Goal: Complete application form

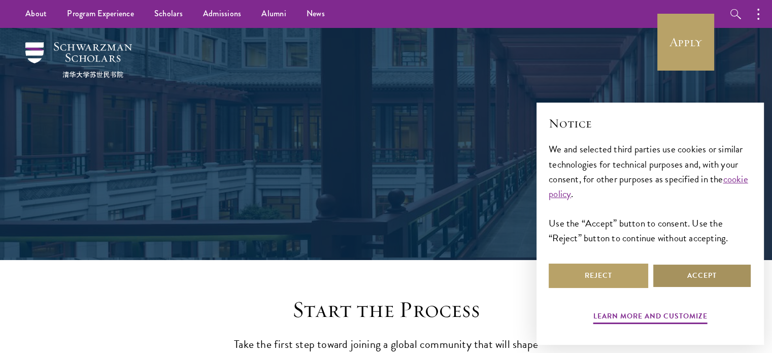
click at [728, 272] on button "Accept" at bounding box center [701, 275] width 99 height 24
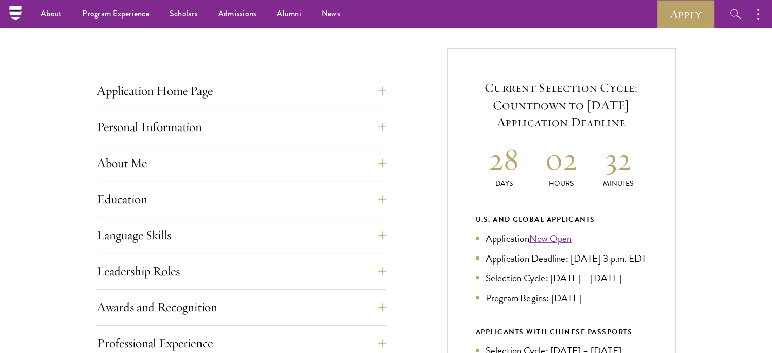
scroll to position [361, 0]
click at [314, 86] on button "Application Home Page" at bounding box center [249, 92] width 289 height 24
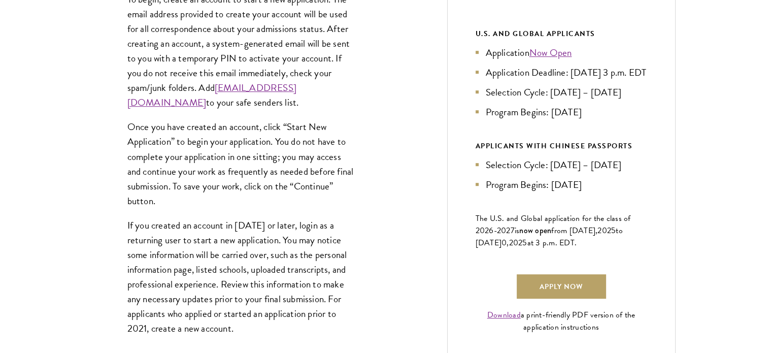
scroll to position [579, 0]
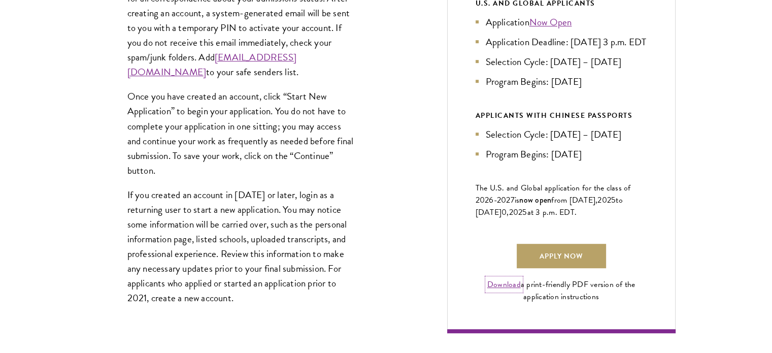
click at [505, 290] on link "Download" at bounding box center [503, 284] width 33 height 12
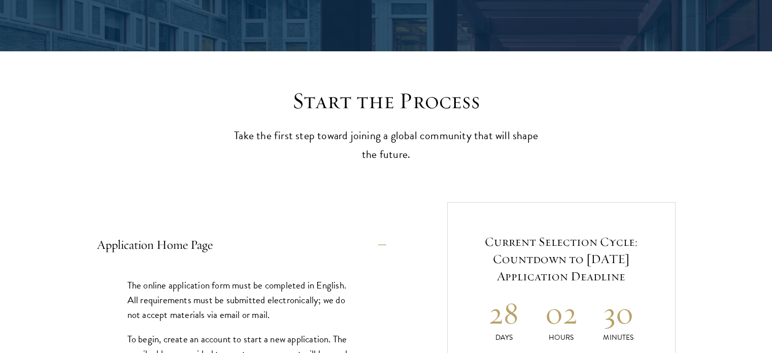
scroll to position [0, 0]
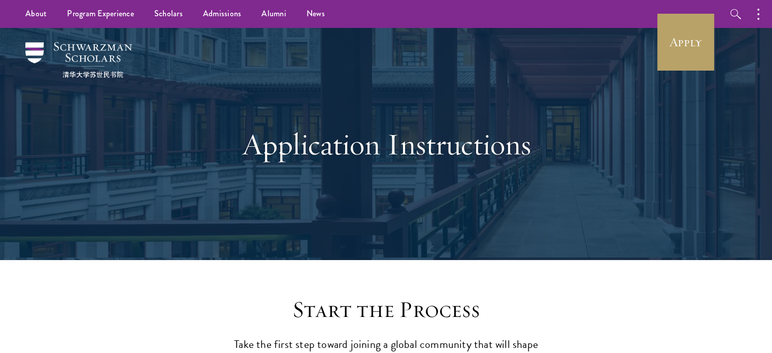
click at [512, 45] on div "Application Instructions" at bounding box center [386, 144] width 670 height 232
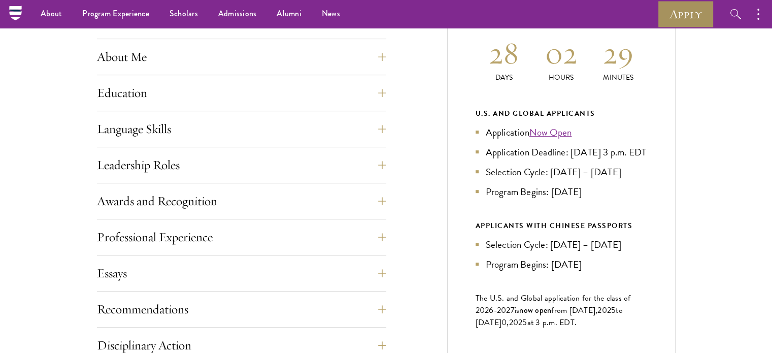
scroll to position [477, 0]
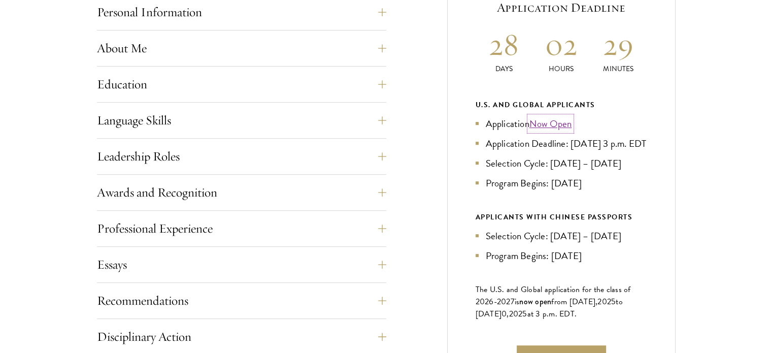
click at [554, 119] on link "Now Open" at bounding box center [550, 123] width 43 height 15
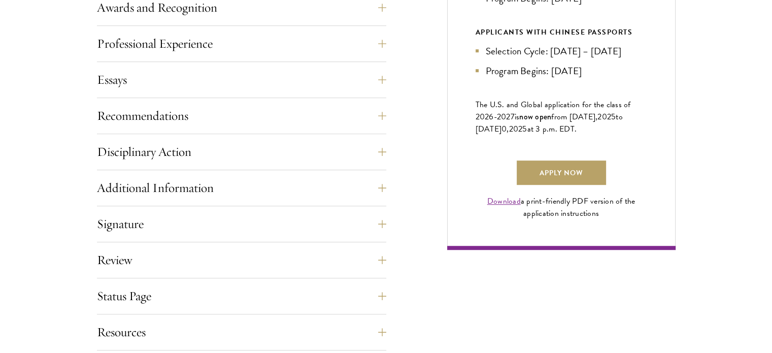
scroll to position [688, 0]
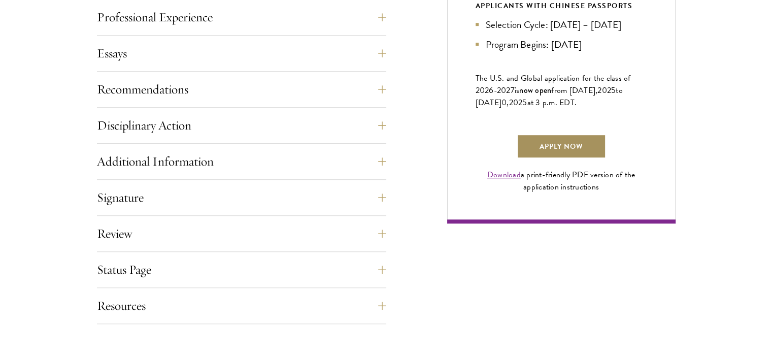
click at [562, 158] on link "Apply Now" at bounding box center [561, 146] width 89 height 24
